Goal: Information Seeking & Learning: Learn about a topic

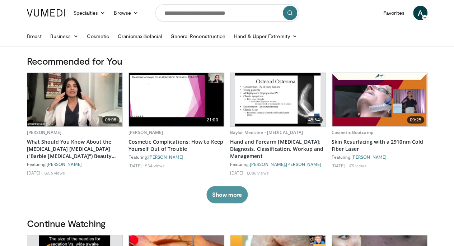
click at [228, 203] on button "Show more" at bounding box center [227, 194] width 41 height 17
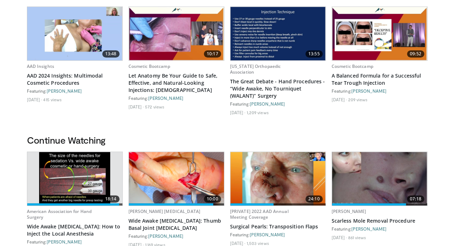
scroll to position [251, 0]
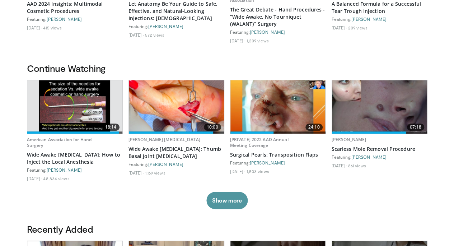
click at [227, 204] on button "Show more" at bounding box center [227, 200] width 41 height 17
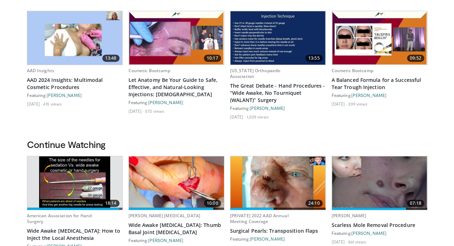
scroll to position [0, 0]
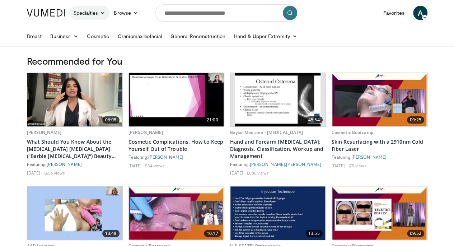
click at [78, 11] on link "Specialties" at bounding box center [89, 13] width 41 height 14
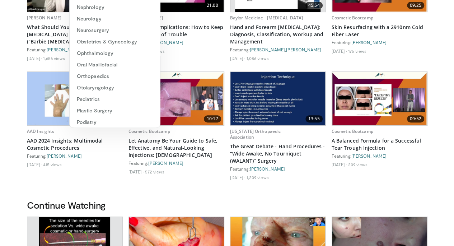
scroll to position [108, 0]
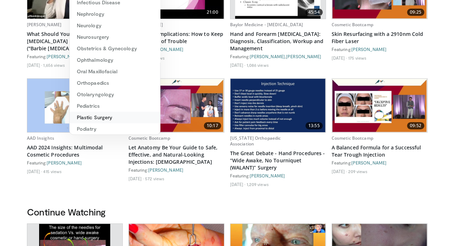
click at [91, 120] on link "Plastic Surgery" at bounding box center [115, 117] width 91 height 11
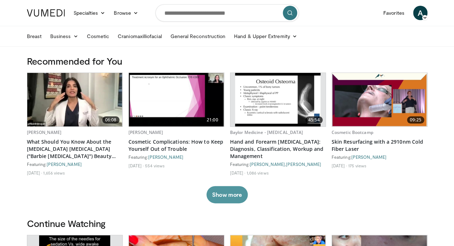
click at [237, 202] on button "Show more" at bounding box center [227, 194] width 41 height 17
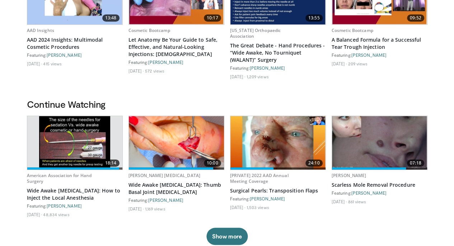
scroll to position [251, 0]
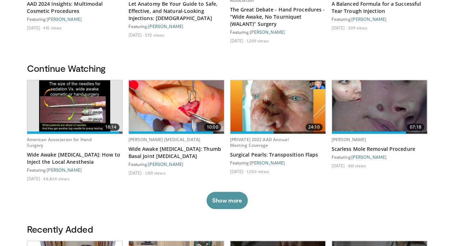
click at [228, 202] on button "Show more" at bounding box center [227, 200] width 41 height 17
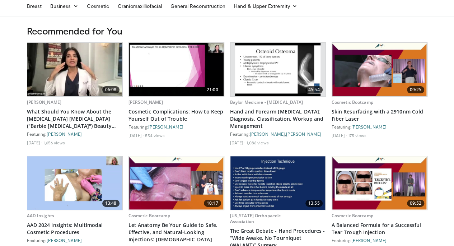
scroll to position [0, 0]
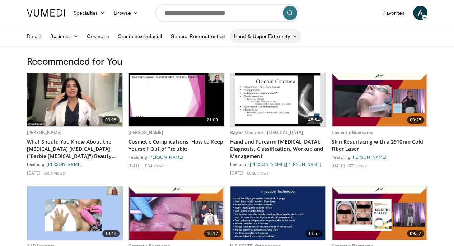
click at [231, 37] on link "Hand & Upper Extremity" at bounding box center [266, 36] width 72 height 14
click at [233, 34] on link "Hand & Upper Extremity" at bounding box center [266, 36] width 72 height 14
click at [292, 37] on icon at bounding box center [294, 36] width 5 height 5
click at [292, 38] on icon at bounding box center [294, 36] width 5 height 5
click at [110, 13] on link "Browse" at bounding box center [126, 13] width 33 height 14
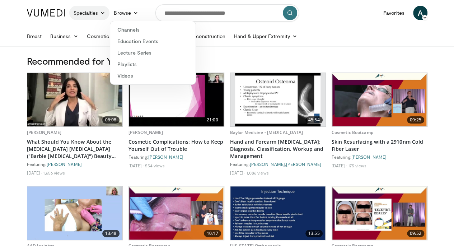
click at [100, 11] on icon at bounding box center [102, 12] width 5 height 5
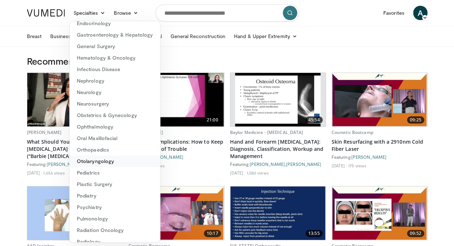
scroll to position [106, 0]
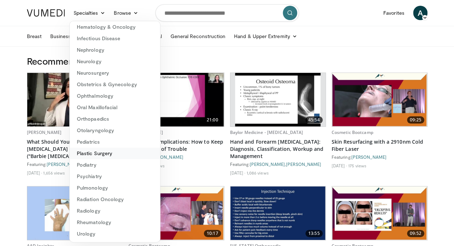
click at [82, 153] on link "Plastic Surgery" at bounding box center [115, 153] width 91 height 11
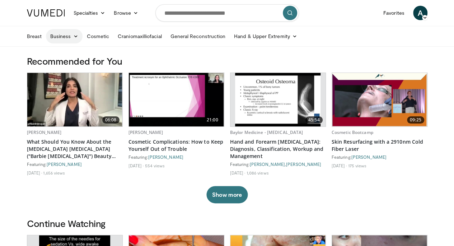
click at [46, 39] on link "Business" at bounding box center [64, 36] width 37 height 14
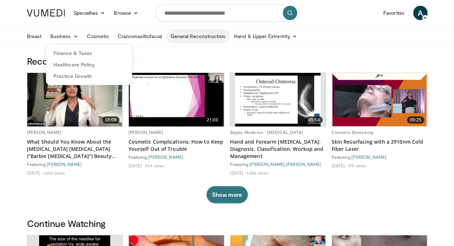
click at [174, 34] on link "General Reconstruction" at bounding box center [198, 36] width 64 height 14
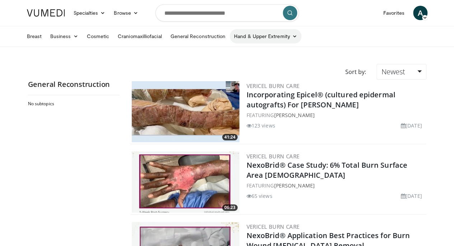
click at [230, 35] on link "Hand & Upper Extremity" at bounding box center [266, 36] width 72 height 14
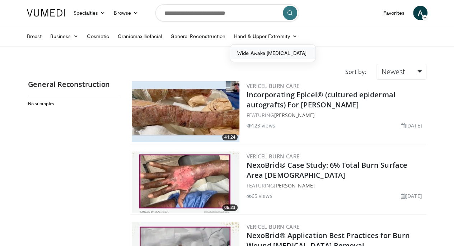
click at [234, 51] on link "Wide Awake [MEDICAL_DATA]" at bounding box center [272, 52] width 85 height 11
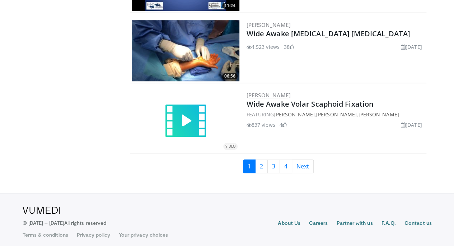
scroll to position [1683, 0]
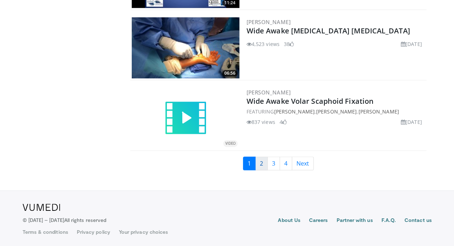
click at [268, 163] on link "2" at bounding box center [261, 164] width 13 height 14
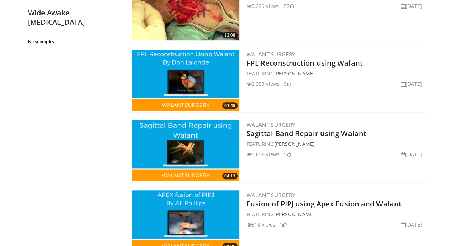
scroll to position [1683, 0]
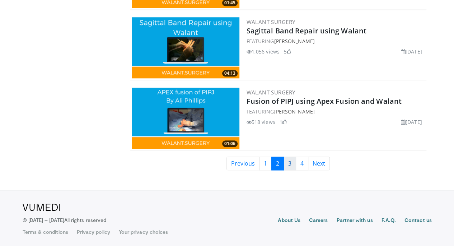
click at [295, 163] on link "3" at bounding box center [290, 164] width 13 height 14
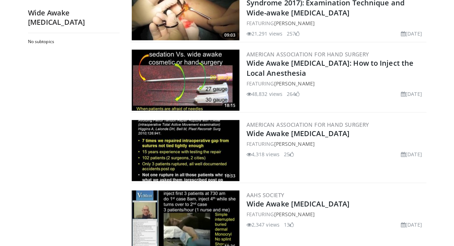
scroll to position [1683, 0]
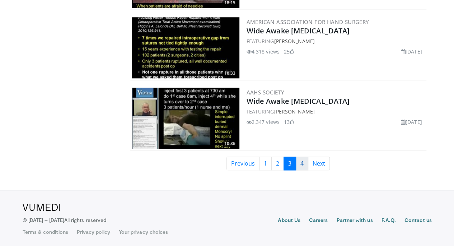
click at [305, 164] on link "4" at bounding box center [302, 164] width 13 height 14
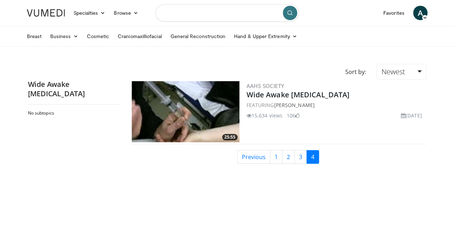
click at [190, 13] on input "Search topics, interventions" at bounding box center [228, 12] width 144 height 17
type input "**********"
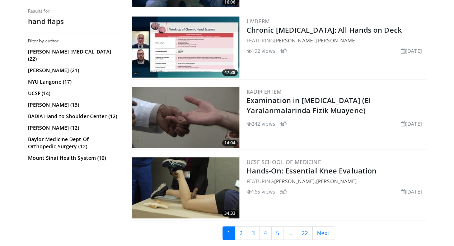
scroll to position [1509, 0]
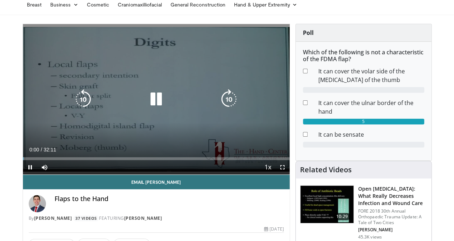
scroll to position [36, 0]
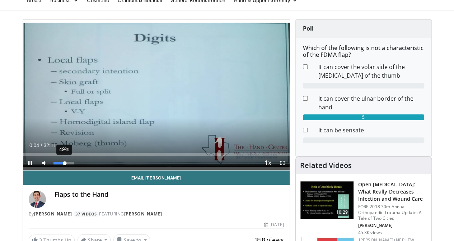
click at [54, 164] on div "49%" at bounding box center [64, 163] width 20 height 3
drag, startPoint x: 47, startPoint y: 177, endPoint x: 43, endPoint y: 178, distance: 3.8
click at [54, 164] on div "Volume Level" at bounding box center [58, 163] width 8 height 3
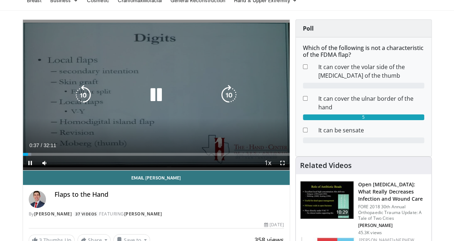
click at [146, 101] on icon "Video Player" at bounding box center [156, 95] width 20 height 20
click at [147, 101] on icon "Video Player" at bounding box center [156, 95] width 20 height 20
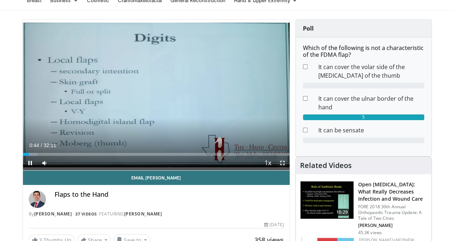
click at [289, 170] on span "Video Player" at bounding box center [282, 163] width 14 height 14
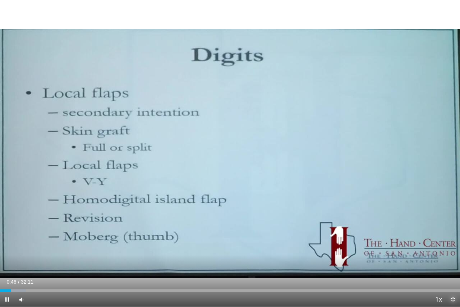
click at [452, 240] on span "Video Player" at bounding box center [452, 299] width 14 height 14
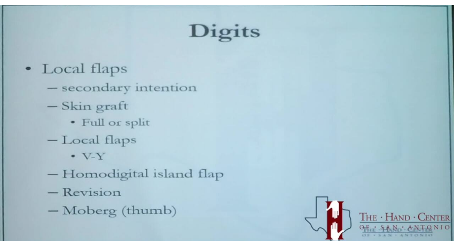
scroll to position [216, 0]
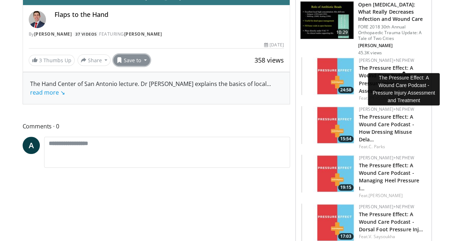
click at [114, 66] on button "Save to" at bounding box center [132, 59] width 37 height 11
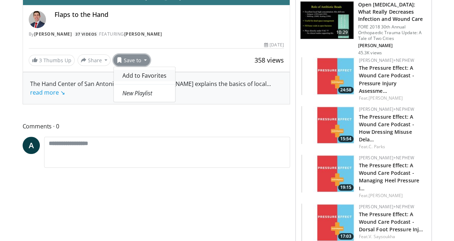
click at [123, 79] on span "Add to Favorites" at bounding box center [144, 75] width 44 height 8
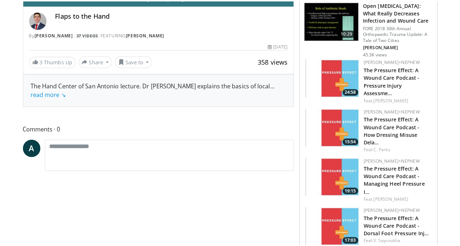
scroll to position [108, 0]
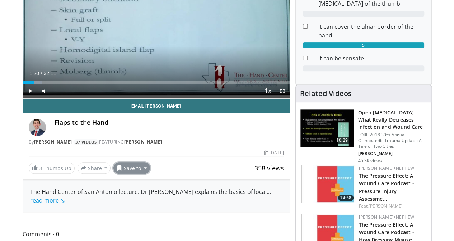
click at [115, 173] on button "Save to" at bounding box center [132, 167] width 37 height 11
click at [122, 205] on em "New Playlist" at bounding box center [137, 201] width 30 height 8
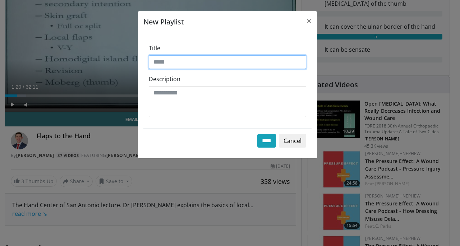
click at [185, 66] on input "Title" at bounding box center [227, 62] width 157 height 14
type input "**********"
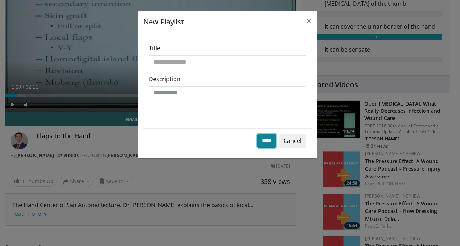
click at [266, 142] on input "****" at bounding box center [266, 141] width 19 height 14
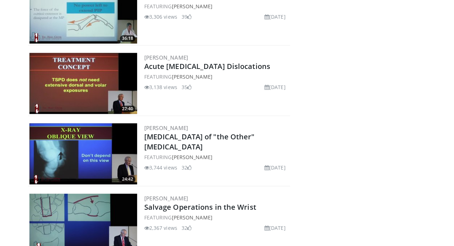
scroll to position [467, 0]
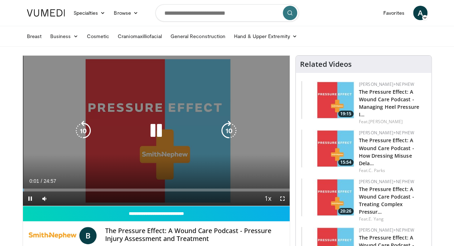
click at [152, 133] on icon "Video Player" at bounding box center [156, 131] width 20 height 20
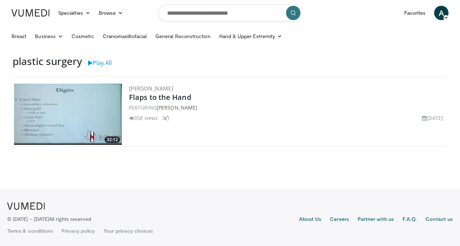
click at [89, 113] on img at bounding box center [68, 114] width 108 height 61
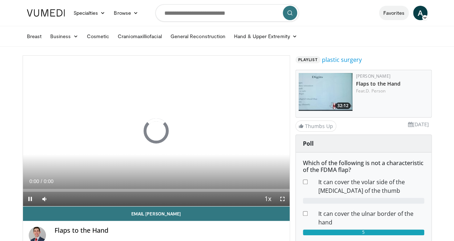
click at [409, 14] on link "Favorites" at bounding box center [394, 13] width 30 height 14
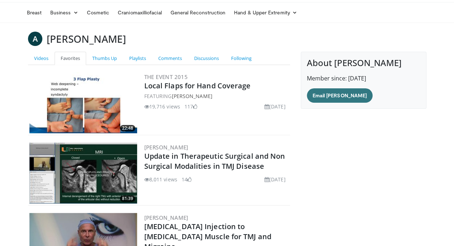
scroll to position [19, 0]
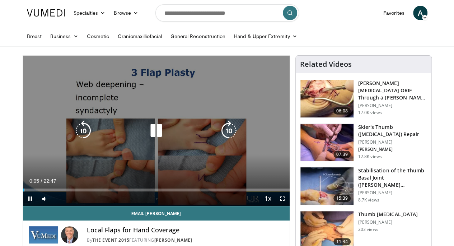
click at [152, 140] on icon "Video Player" at bounding box center [156, 131] width 20 height 20
drag, startPoint x: 287, startPoint y: 211, endPoint x: 287, endPoint y: 255, distance: 43.5
click at [287, 206] on span "Video Player" at bounding box center [282, 198] width 14 height 14
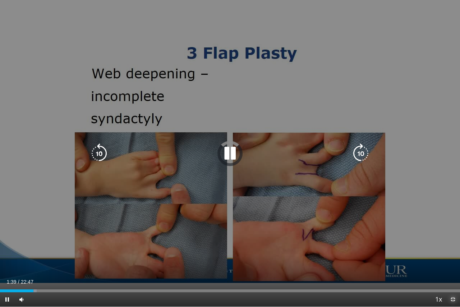
click at [451, 246] on span "Video Player" at bounding box center [452, 299] width 14 height 14
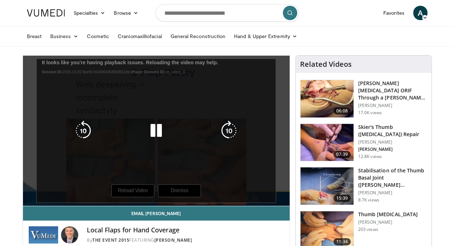
click at [134, 194] on div "10 seconds Tap to unmute" at bounding box center [156, 131] width 267 height 150
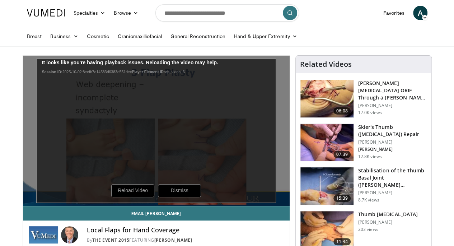
click at [132, 206] on div "10 seconds Tap to unmute" at bounding box center [156, 131] width 267 height 150
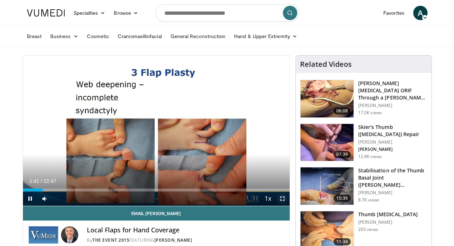
click at [287, 206] on span "Video Player" at bounding box center [282, 198] width 14 height 14
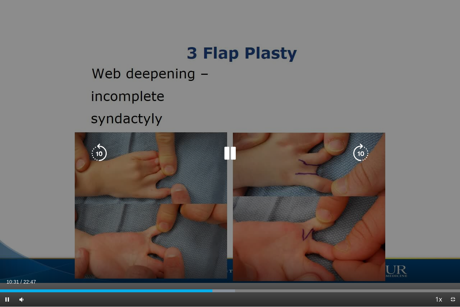
click at [233, 152] on icon "Video Player" at bounding box center [230, 153] width 20 height 20
click at [409, 86] on div "10 seconds Tap to unmute" at bounding box center [230, 153] width 460 height 306
click at [229, 152] on icon "Video Player" at bounding box center [230, 153] width 20 height 20
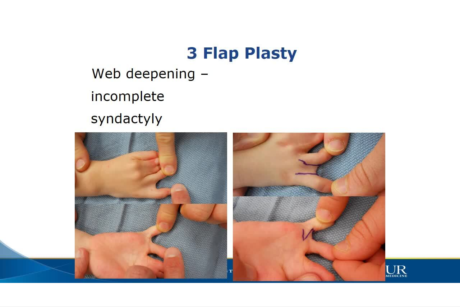
click at [43, 246] on video-js "**********" at bounding box center [230, 153] width 460 height 307
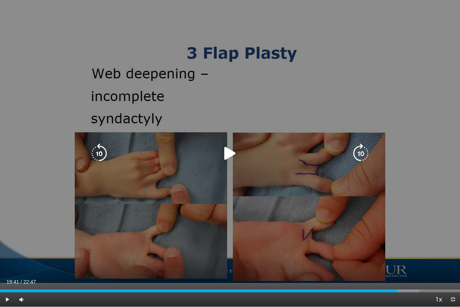
click at [306, 200] on div "10 seconds Tap to unmute" at bounding box center [230, 153] width 460 height 306
click at [230, 153] on icon "Video Player" at bounding box center [230, 153] width 20 height 20
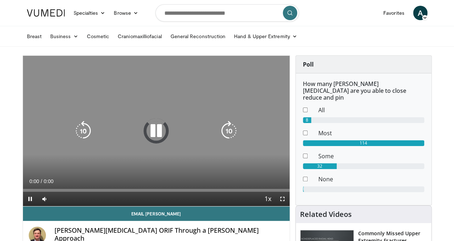
click at [152, 138] on icon "Video Player" at bounding box center [156, 131] width 20 height 20
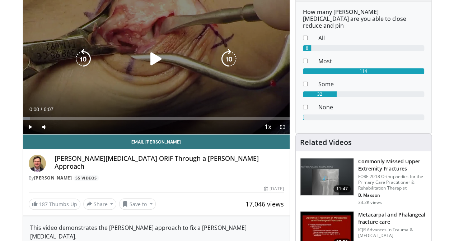
scroll to position [36, 0]
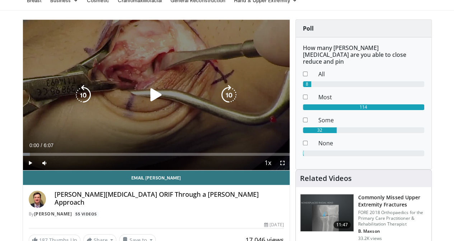
click at [147, 101] on icon "Video Player" at bounding box center [156, 95] width 20 height 20
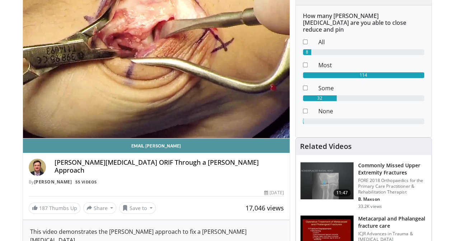
scroll to position [72, 0]
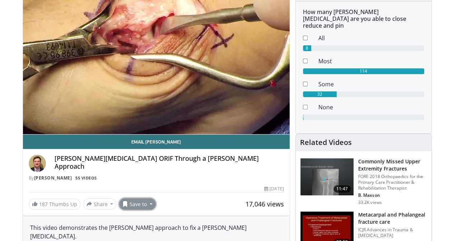
click at [119, 209] on button "Save to" at bounding box center [137, 203] width 37 height 11
click at [126, 177] on link "plastic surgery" at bounding box center [150, 171] width 61 height 11
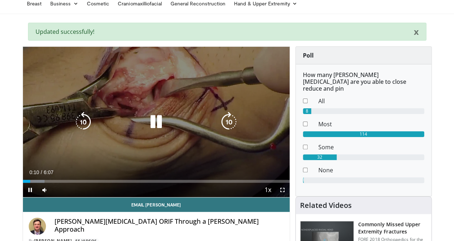
scroll to position [36, 0]
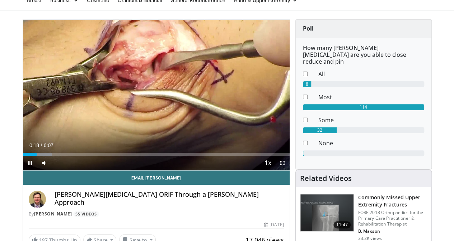
click at [286, 170] on video-js "**********" at bounding box center [156, 95] width 267 height 151
click at [290, 170] on span "Video Player" at bounding box center [282, 163] width 14 height 14
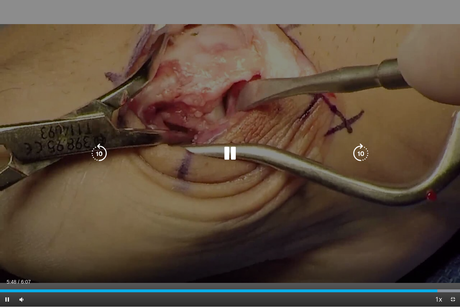
click at [327, 94] on div "70 seconds Tap to unmute" at bounding box center [230, 153] width 460 height 306
click at [231, 152] on icon "Video Player" at bounding box center [230, 153] width 20 height 20
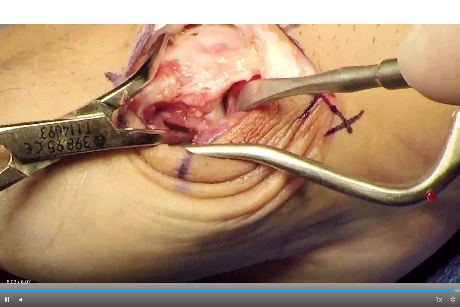
click at [453, 240] on span "Video Player" at bounding box center [452, 299] width 14 height 14
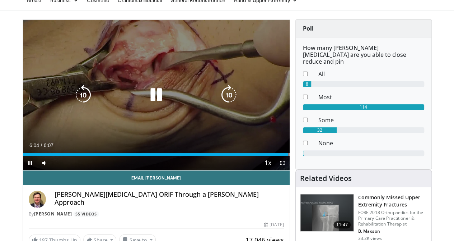
click at [147, 105] on icon "Video Player" at bounding box center [156, 95] width 20 height 20
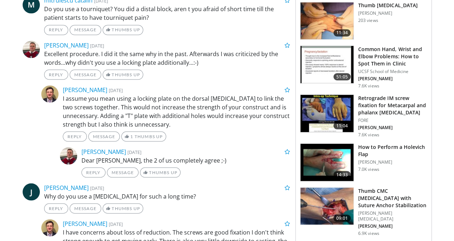
scroll to position [647, 0]
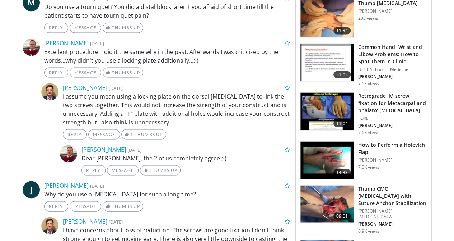
click at [331, 101] on img at bounding box center [327, 110] width 53 height 37
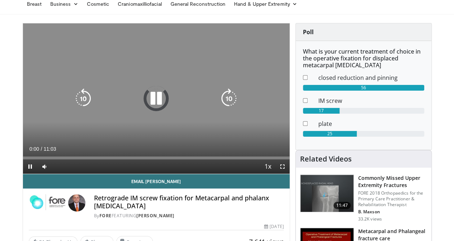
scroll to position [72, 0]
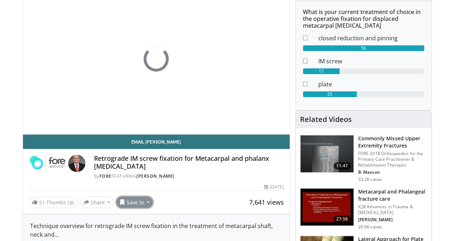
click at [123, 207] on button "Save to" at bounding box center [134, 201] width 37 height 11
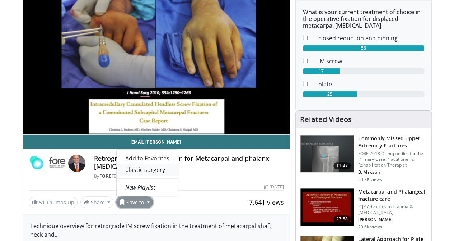
click at [129, 175] on link "plastic surgery" at bounding box center [147, 169] width 61 height 11
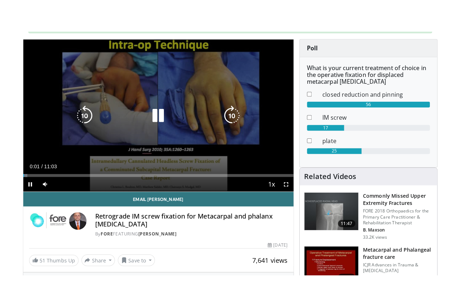
scroll to position [95, 0]
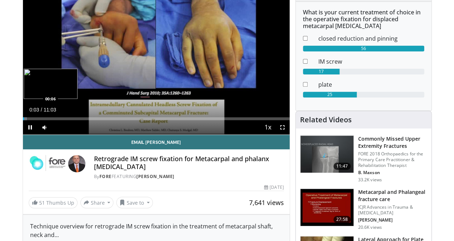
click at [23, 120] on div "Loaded : 1.51% 00:03 00:06" at bounding box center [156, 118] width 267 height 3
click at [285, 134] on span "Video Player" at bounding box center [282, 127] width 14 height 14
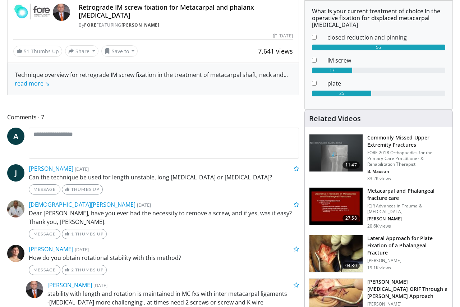
scroll to position [72, 0]
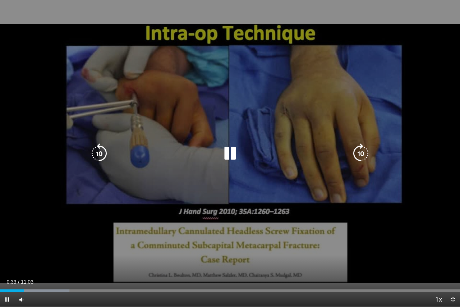
click at [259, 194] on div "10 seconds Tap to unmute" at bounding box center [230, 153] width 460 height 306
click at [178, 192] on div "10 seconds Tap to unmute" at bounding box center [230, 153] width 460 height 306
click at [177, 192] on div "10 seconds Tap to unmute" at bounding box center [230, 153] width 460 height 306
